Goal: Task Accomplishment & Management: Use online tool/utility

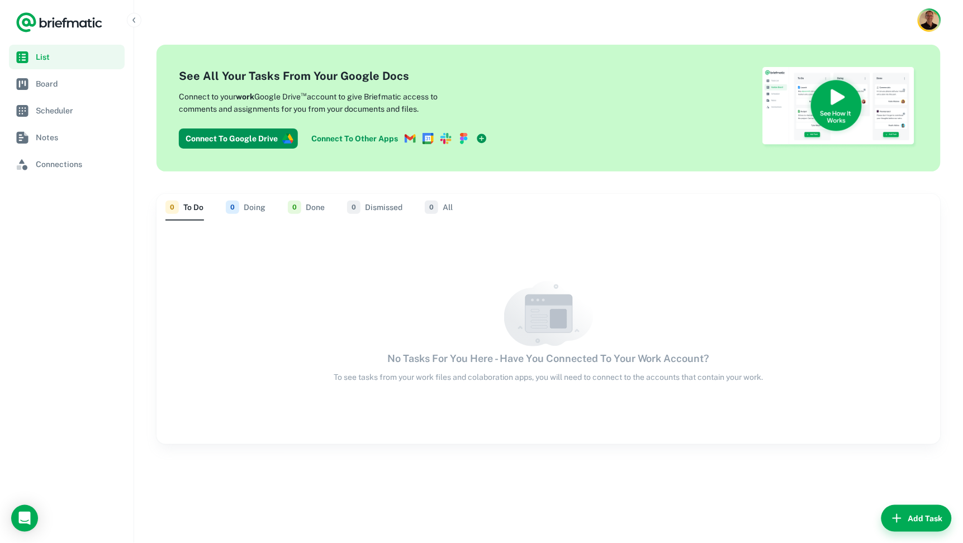
click at [919, 21] on img "Account button" at bounding box center [929, 20] width 20 height 20
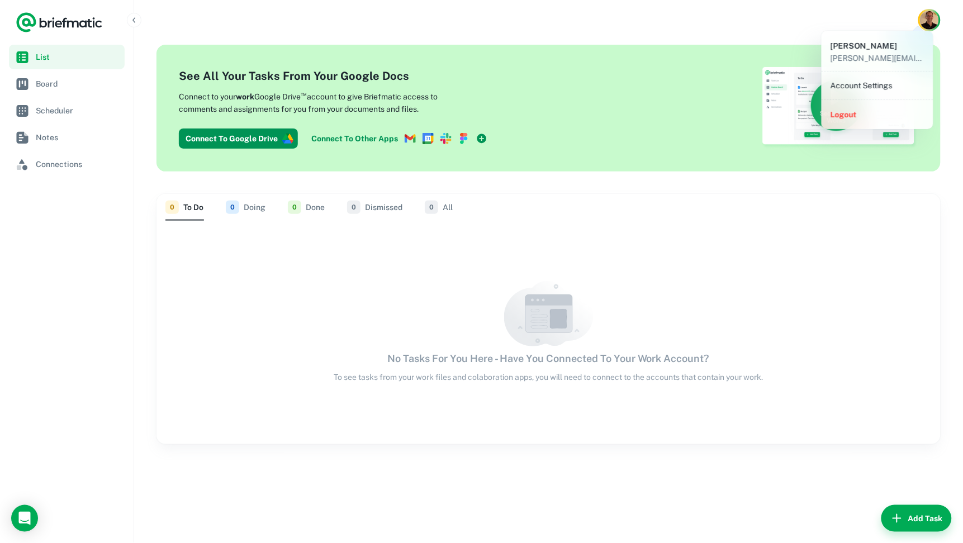
click at [736, 37] on div at bounding box center [481, 271] width 963 height 543
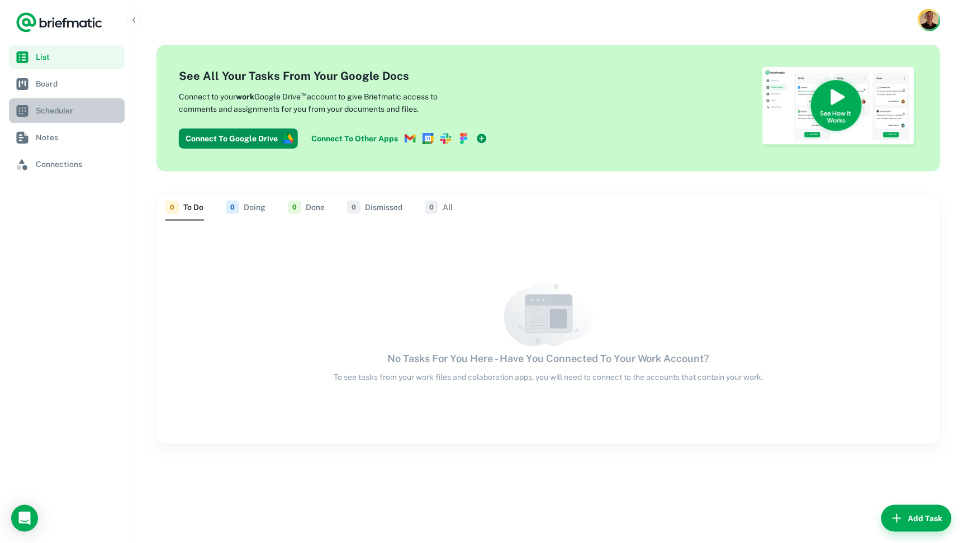
click at [48, 115] on span "Scheduler" at bounding box center [78, 111] width 84 height 12
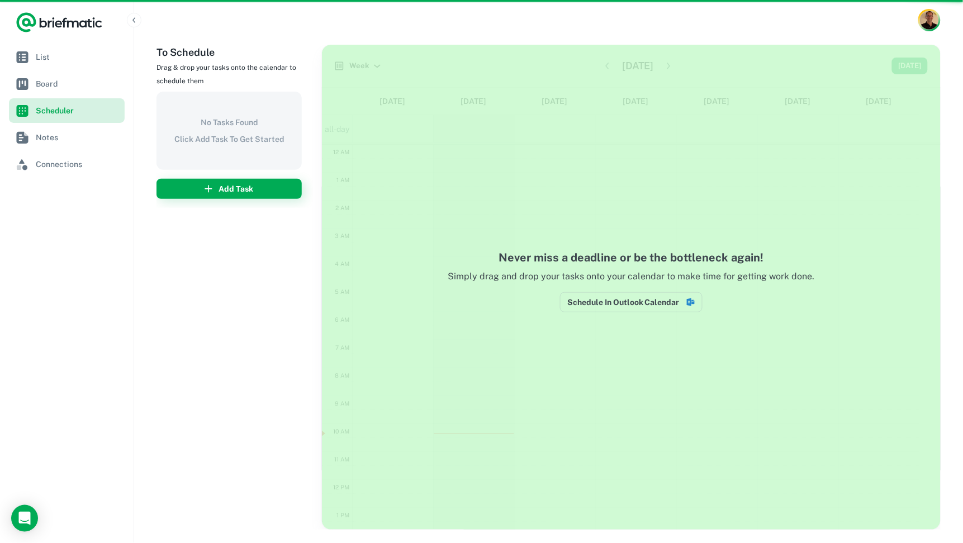
scroll to position [169, 0]
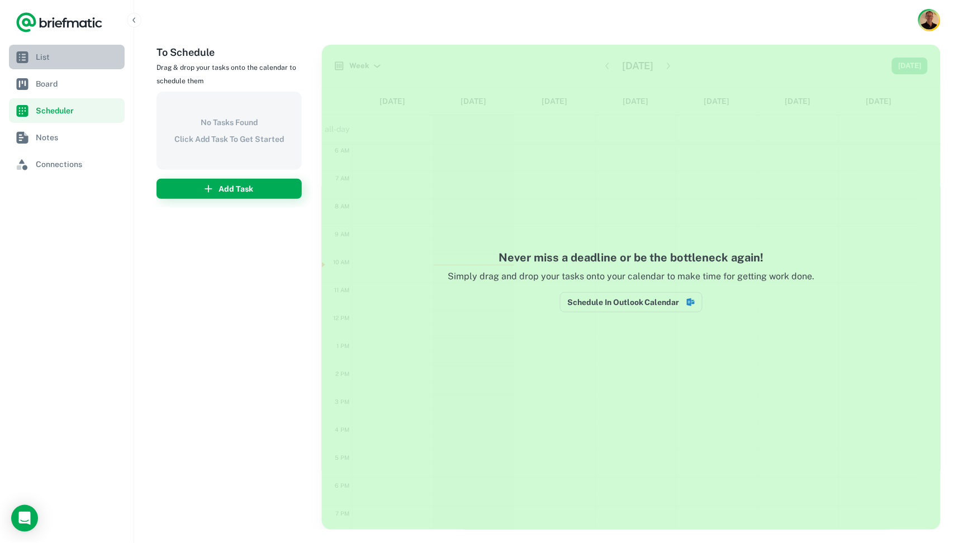
click at [27, 54] on span "List" at bounding box center [22, 56] width 13 height 13
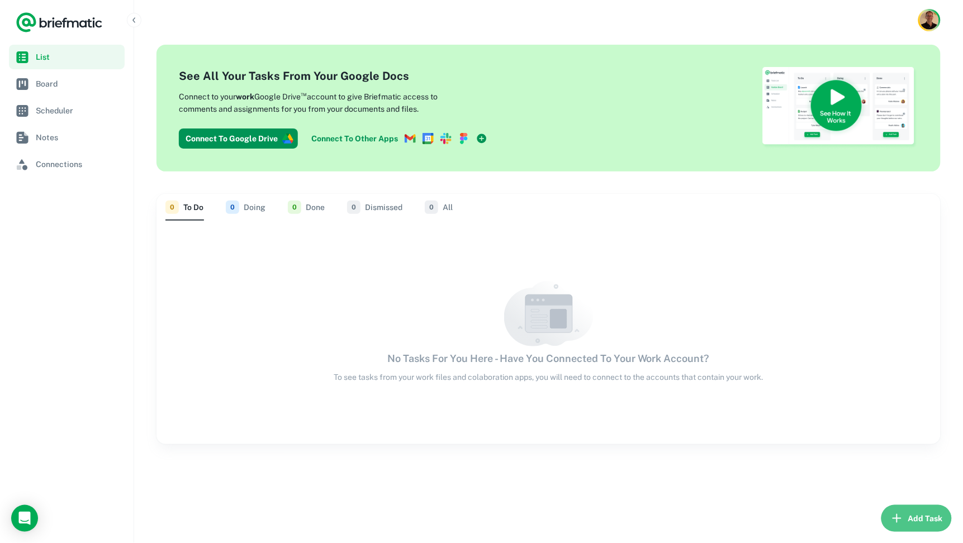
click at [907, 520] on button "Add Task" at bounding box center [916, 518] width 70 height 27
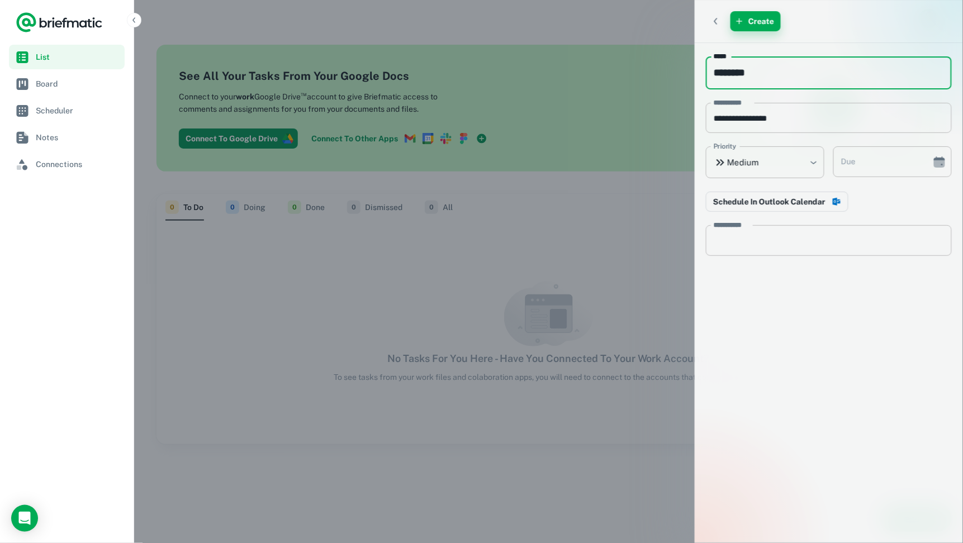
type input "********"
click at [742, 23] on button "Create" at bounding box center [755, 21] width 50 height 20
